Goal: Check status

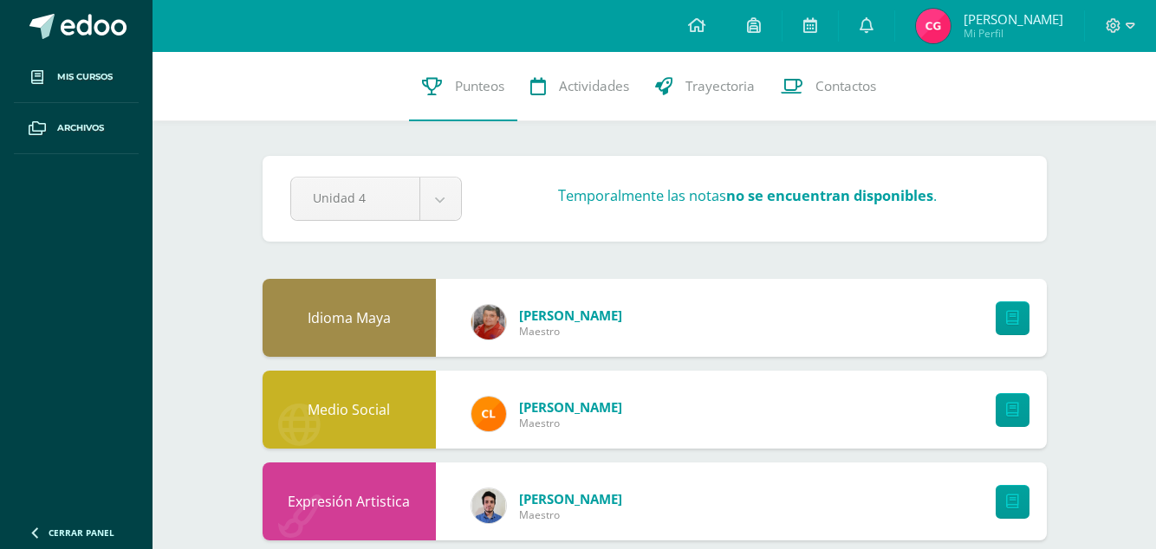
scroll to position [5, 0]
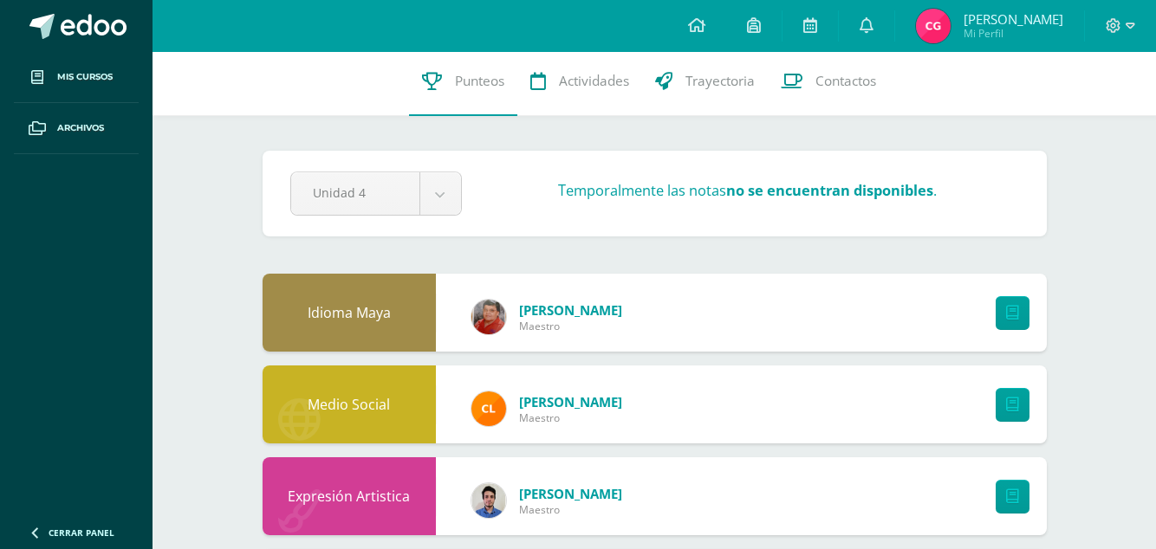
click at [1008, 34] on span "Mi Perfil" at bounding box center [1013, 33] width 100 height 15
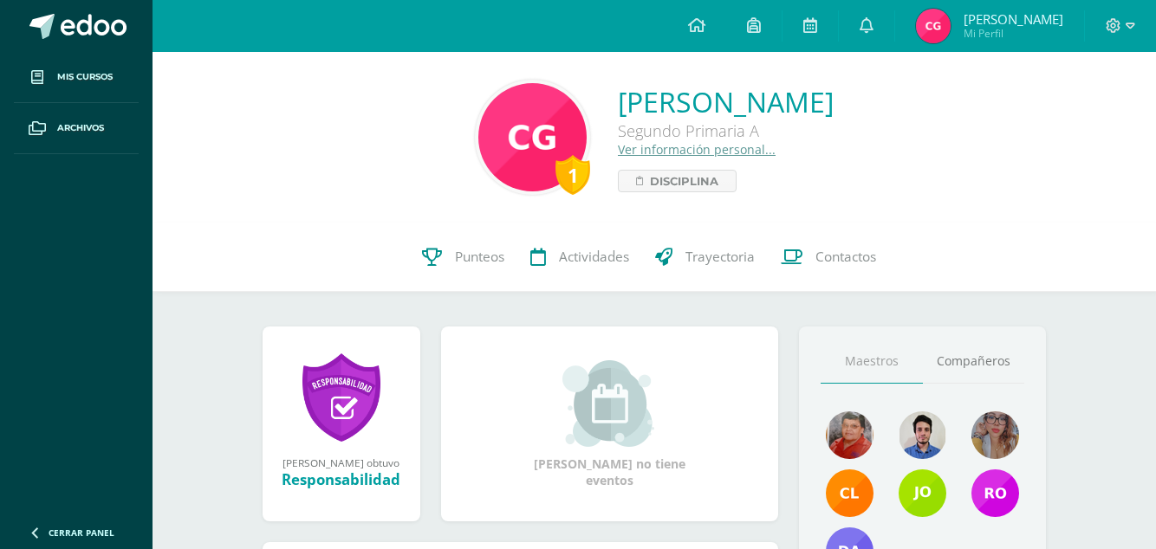
click at [457, 259] on span "Punteos" at bounding box center [479, 257] width 49 height 18
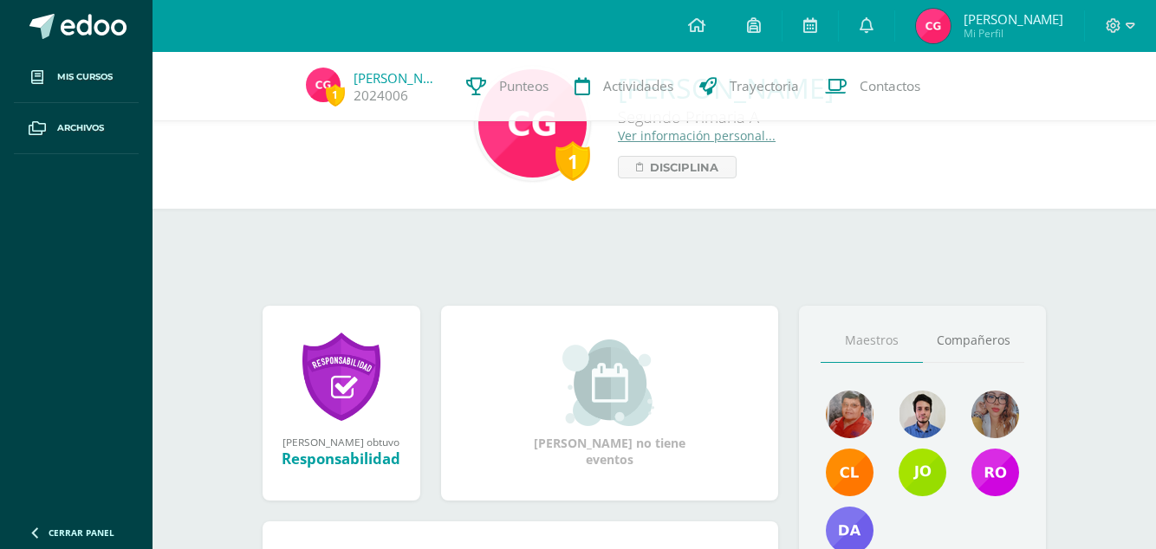
scroll to position [225, 0]
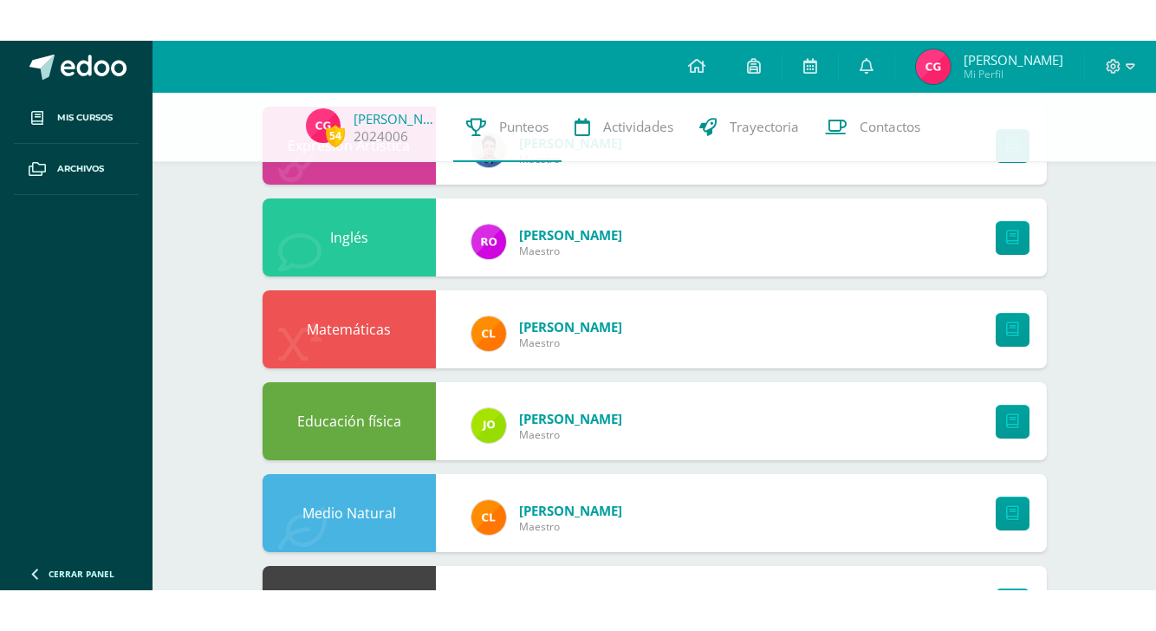
scroll to position [392, 0]
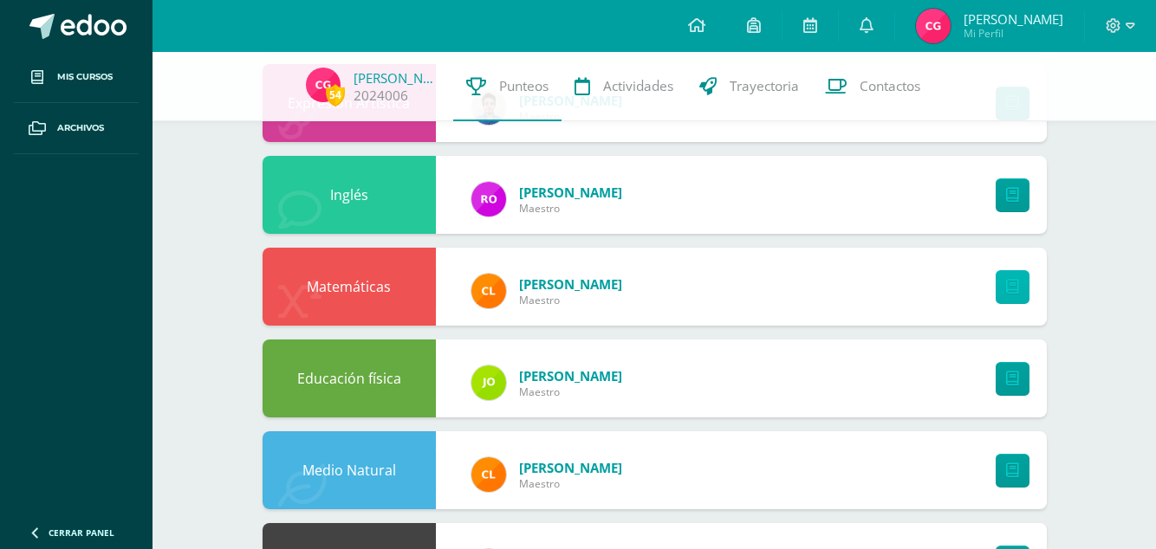
click at [1001, 285] on link at bounding box center [1012, 287] width 34 height 34
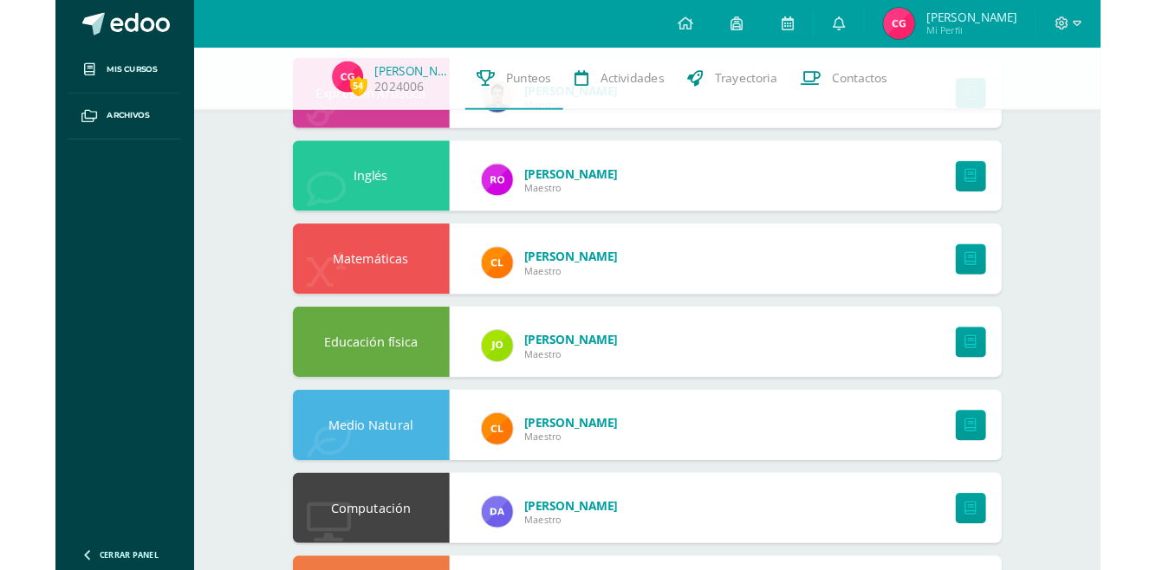
scroll to position [421, 0]
